Goal: Book appointment/travel/reservation

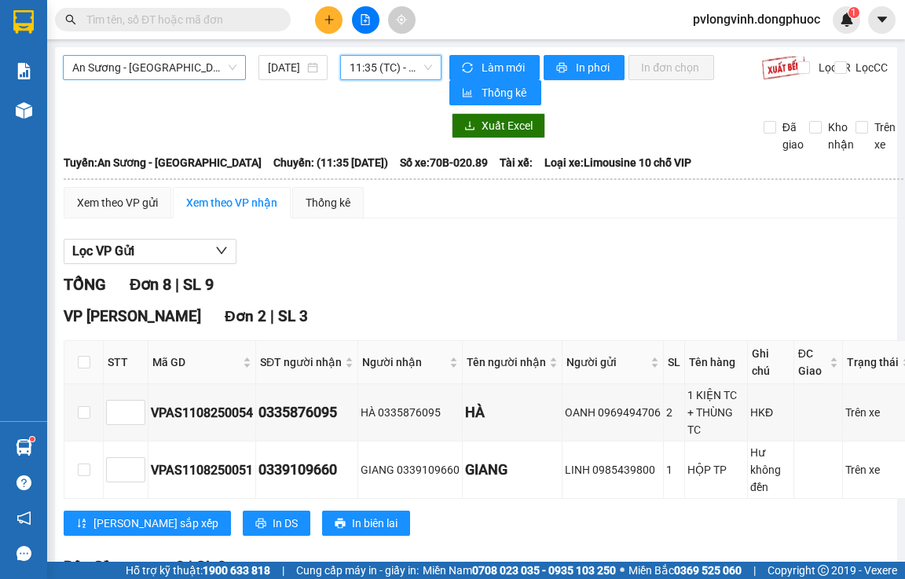
click at [220, 75] on span "An Sương - [GEOGRAPHIC_DATA]" at bounding box center [154, 68] width 164 height 24
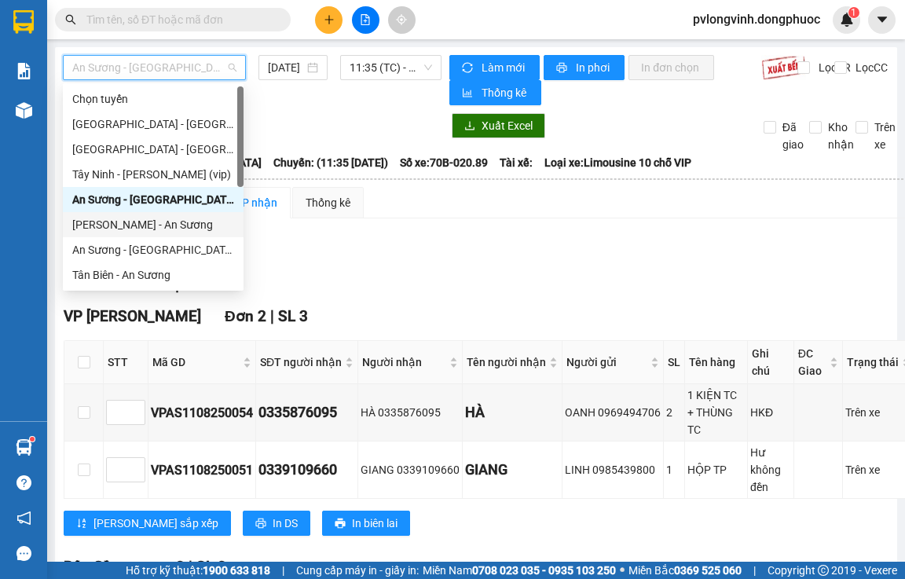
click at [148, 226] on div "[PERSON_NAME] - An Sương" at bounding box center [153, 224] width 162 height 17
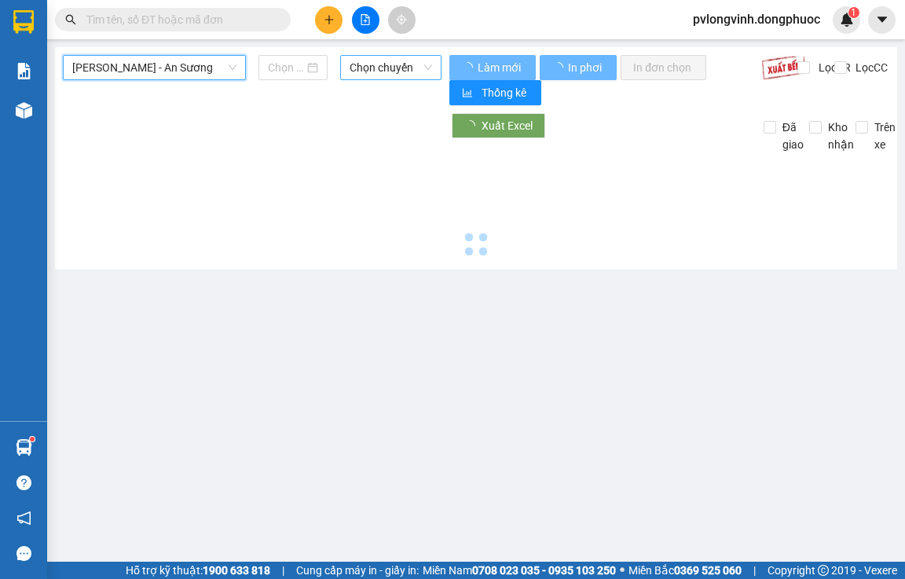
type input "[DATE]"
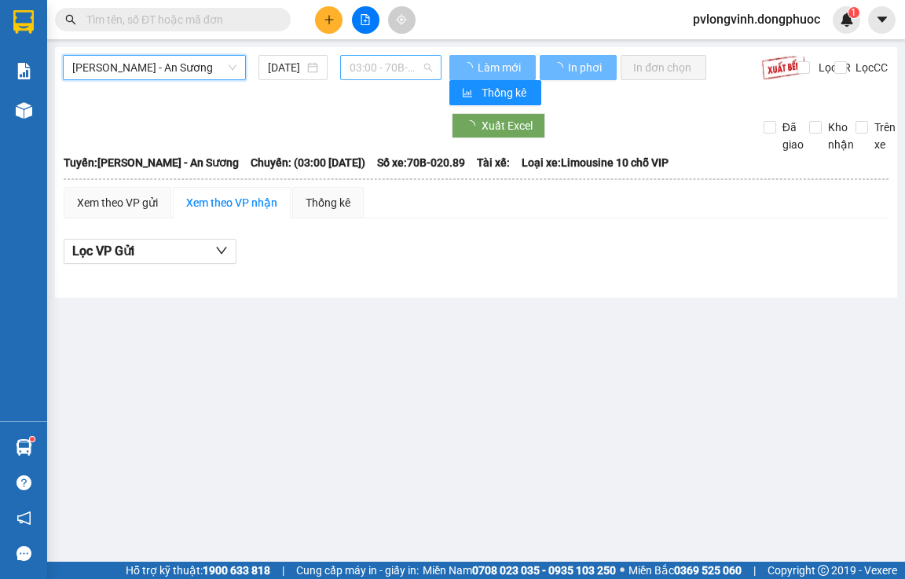
click at [373, 64] on span "03:00 - 70B-020.89" at bounding box center [391, 68] width 83 height 24
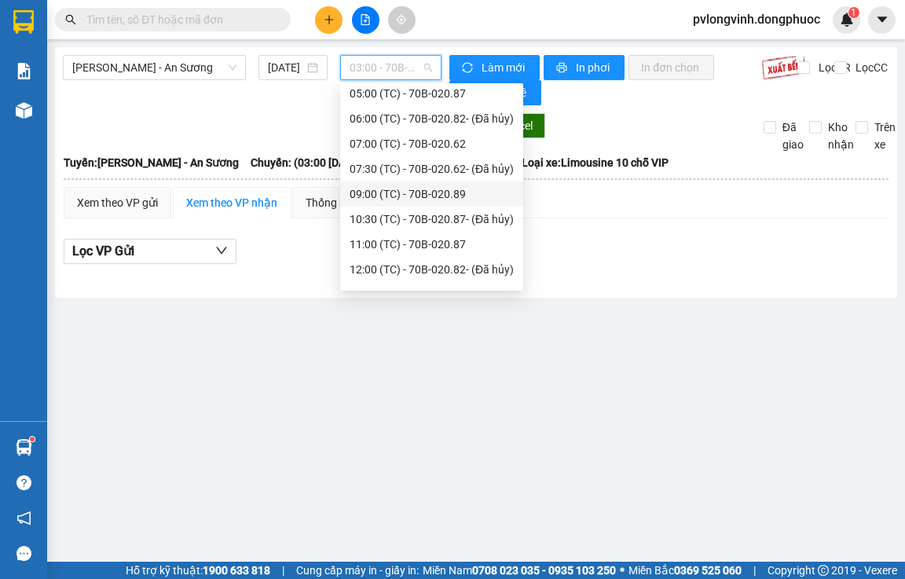
scroll to position [176, 0]
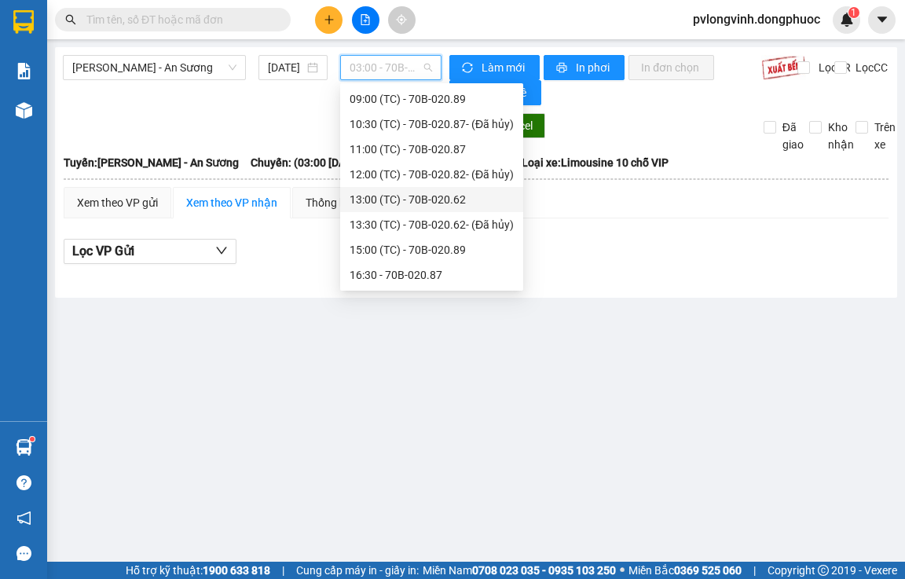
click at [446, 197] on div "13:00 (TC) - 70B-020.62" at bounding box center [432, 199] width 164 height 17
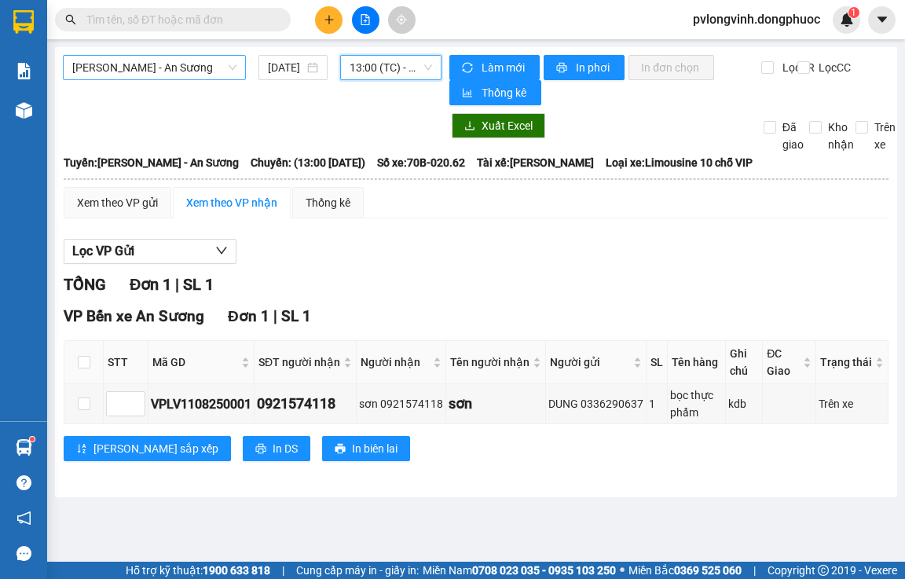
click at [188, 63] on span "[PERSON_NAME] - An Sương" at bounding box center [154, 68] width 164 height 24
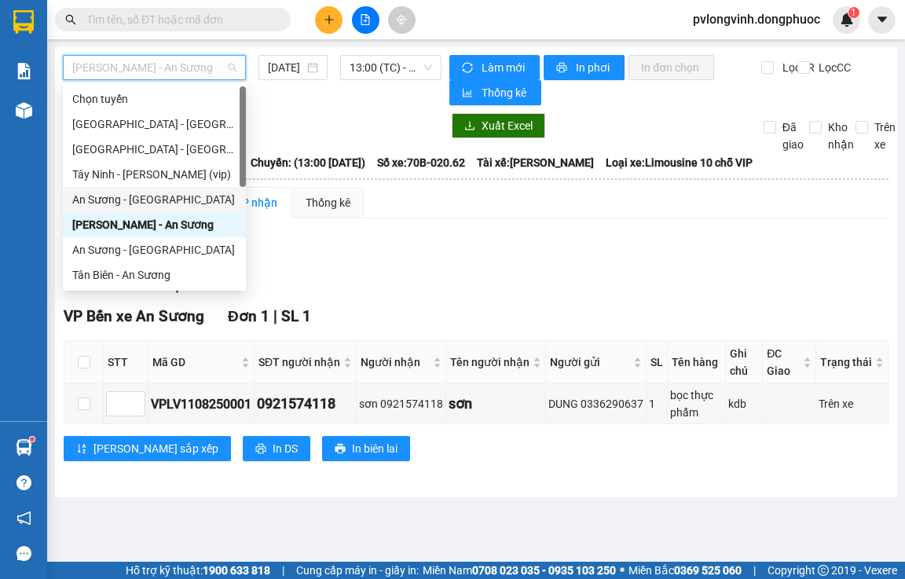
drag, startPoint x: 135, startPoint y: 200, endPoint x: 361, endPoint y: 121, distance: 239.1
click at [139, 200] on div "An Sương - [GEOGRAPHIC_DATA]" at bounding box center [154, 199] width 164 height 17
type input "[DATE]"
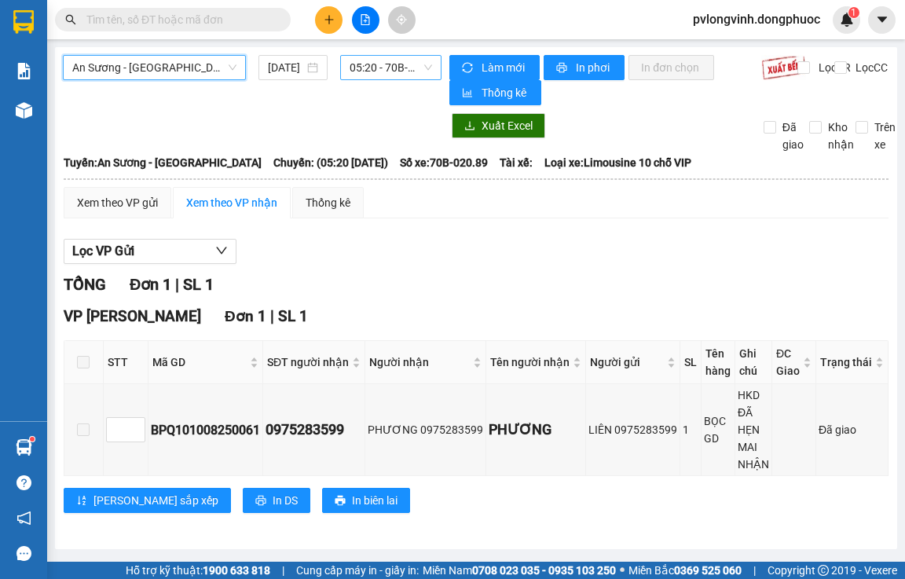
click at [383, 79] on div "05:20 - 70B-020.89" at bounding box center [390, 67] width 101 height 25
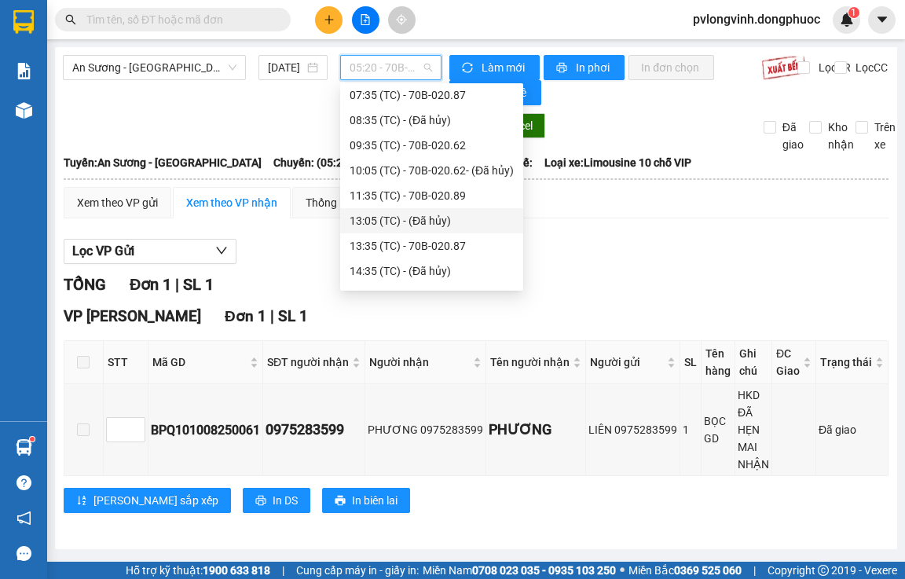
scroll to position [104, 0]
click at [465, 174] on div "11:35 (TC) - 70B-020.89" at bounding box center [432, 171] width 164 height 17
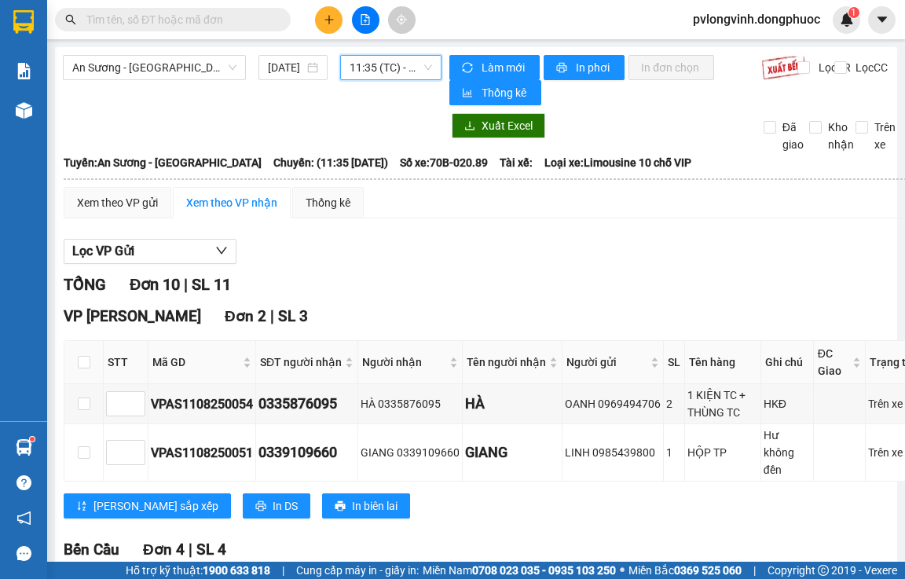
click at [390, 67] on span "11:35 (TC) - 70B-020.89" at bounding box center [391, 68] width 83 height 24
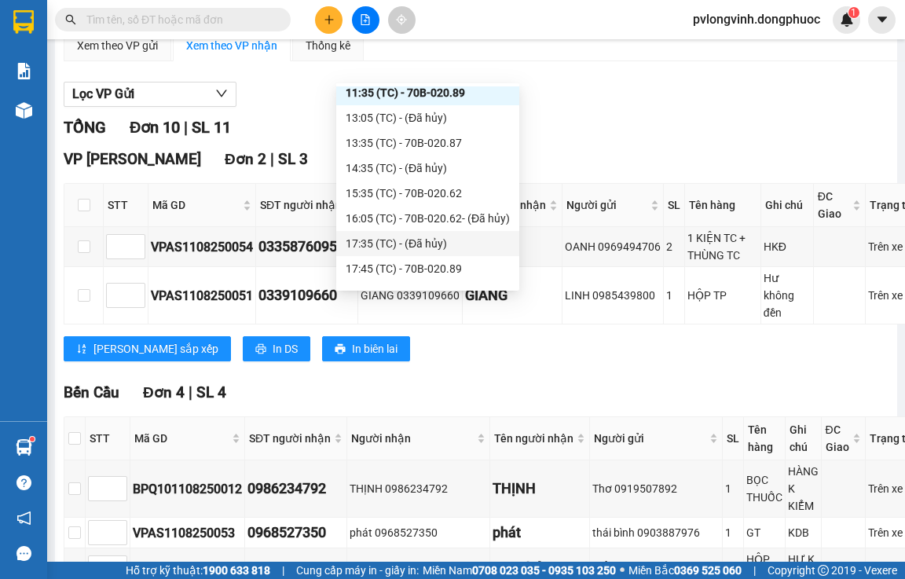
scroll to position [201, 0]
